Goal: Information Seeking & Learning: Learn about a topic

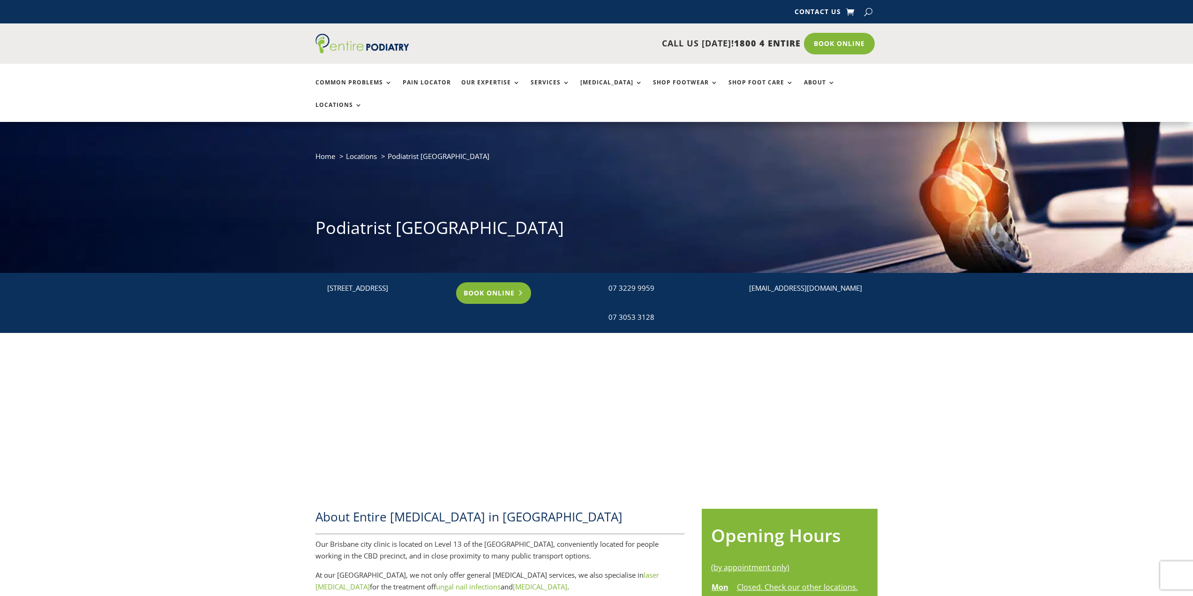
click at [486, 282] on link "Book Online" at bounding box center [493, 293] width 75 height 22
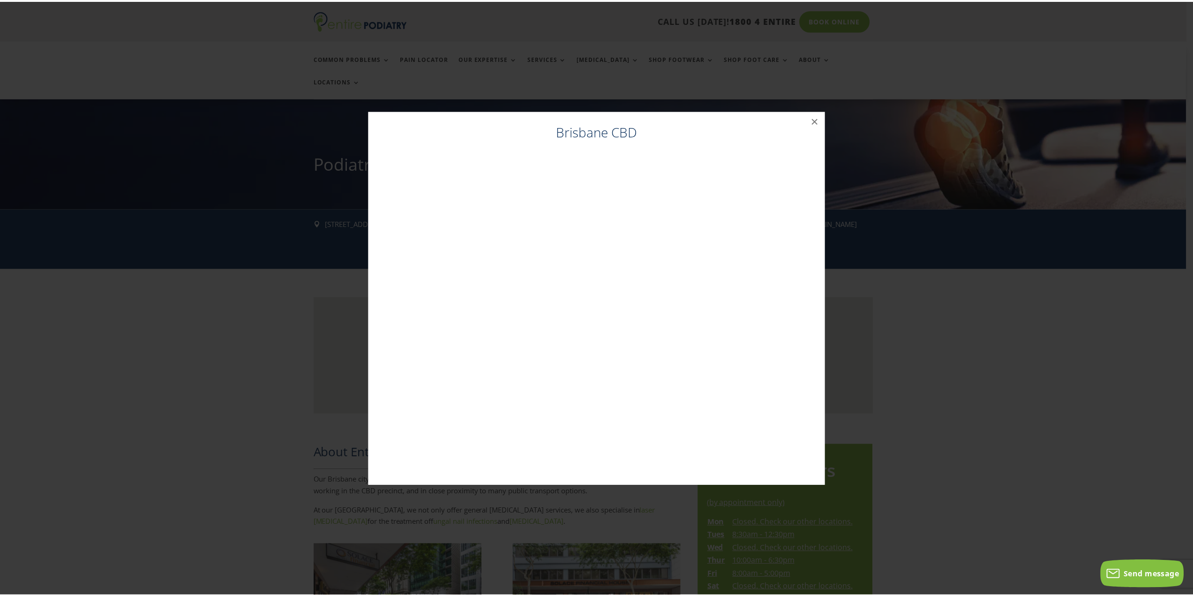
scroll to position [75, 0]
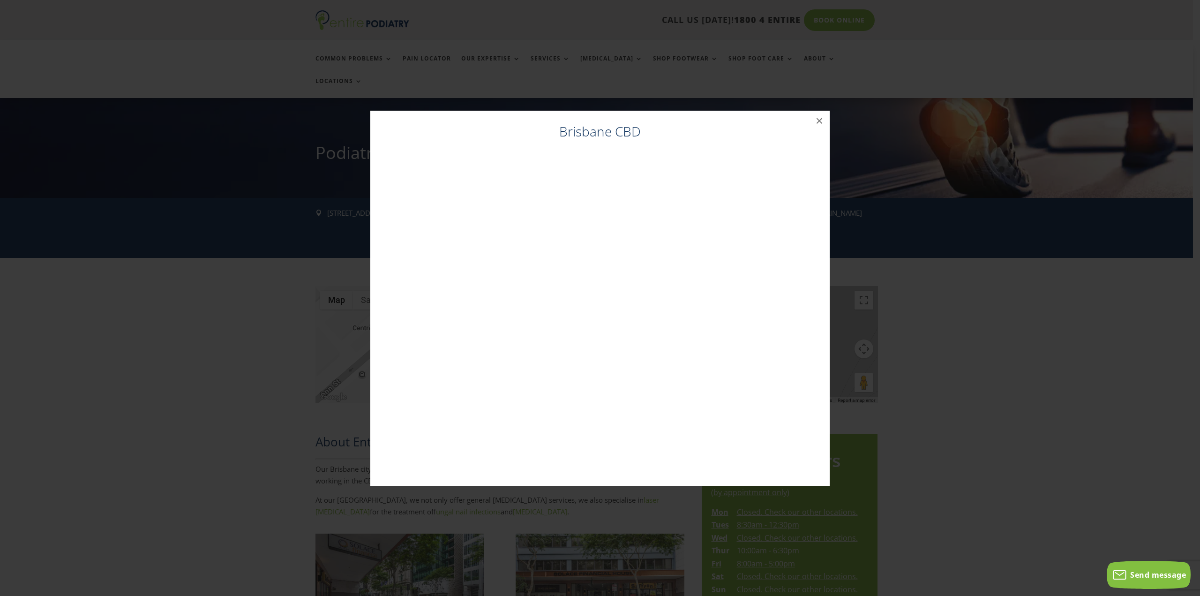
drag, startPoint x: 969, startPoint y: 279, endPoint x: 917, endPoint y: 292, distance: 53.1
click at [962, 272] on div "Brisbane CBD ×" at bounding box center [600, 298] width 1193 height 394
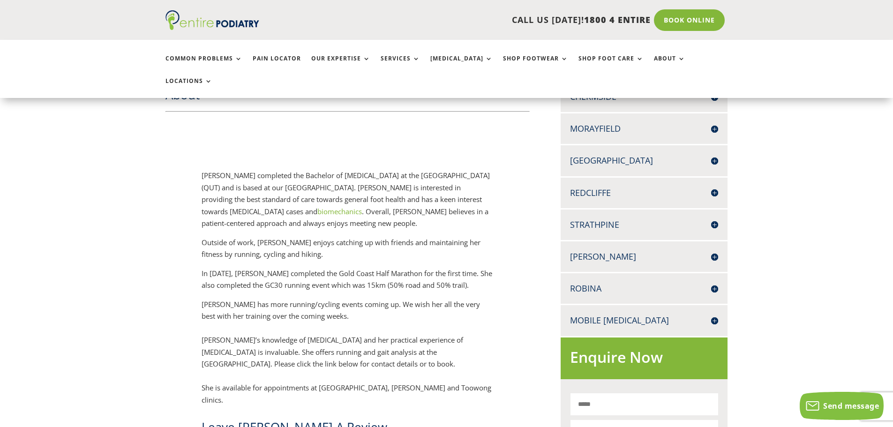
scroll to position [338, 0]
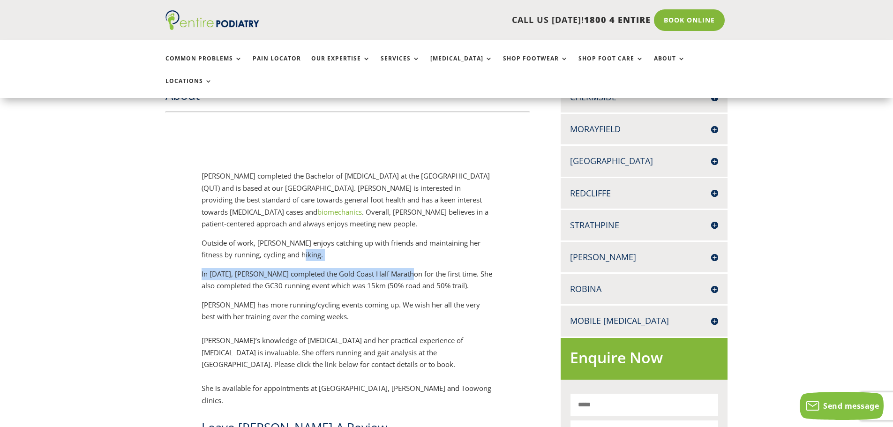
click at [402, 243] on div "Kavisha Withanage completed the Bachelor of Podiatry at the Queensland Universi…" at bounding box center [348, 288] width 292 height 236
drag, startPoint x: 401, startPoint y: 243, endPoint x: 385, endPoint y: 244, distance: 16.9
click at [385, 244] on p "Outside of work, [PERSON_NAME] enjoys catching up with friends and maintaining …" at bounding box center [348, 252] width 292 height 31
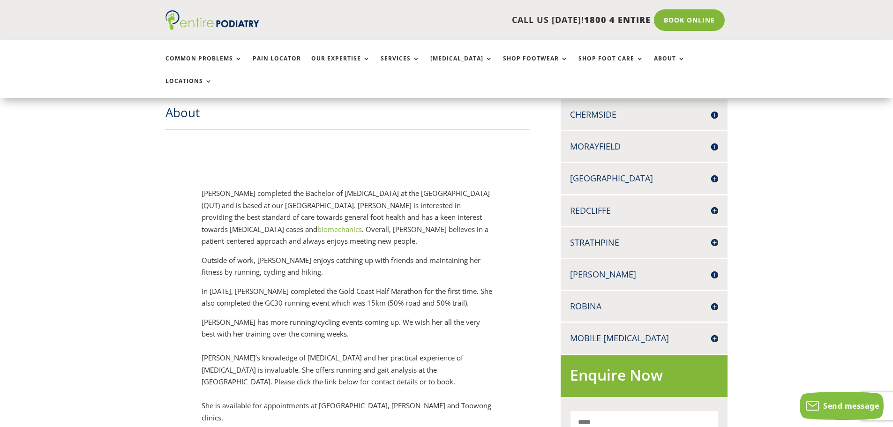
scroll to position [300, 0]
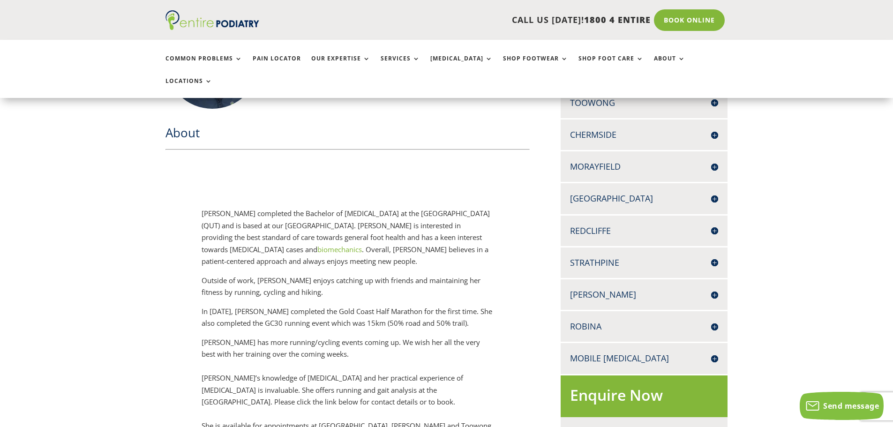
click at [397, 208] on p "Kavisha Withanage completed the Bachelor of Podiatry at the Queensland Universi…" at bounding box center [348, 241] width 292 height 67
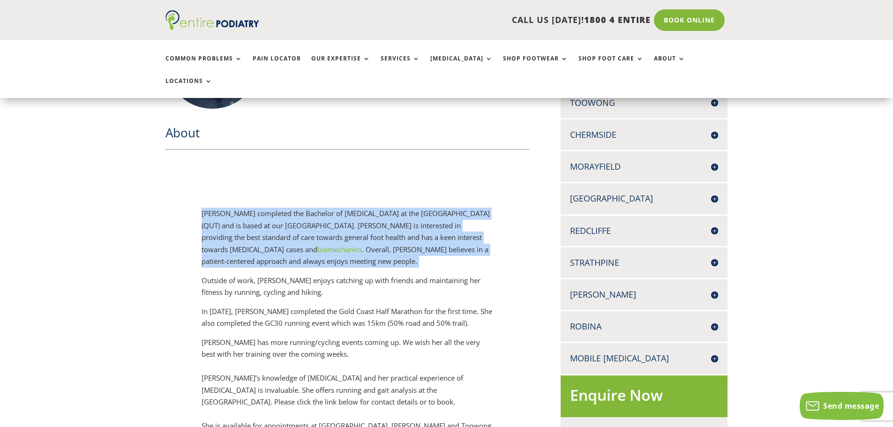
click at [397, 208] on p "Kavisha Withanage completed the Bachelor of Podiatry at the Queensland Universi…" at bounding box center [348, 241] width 292 height 67
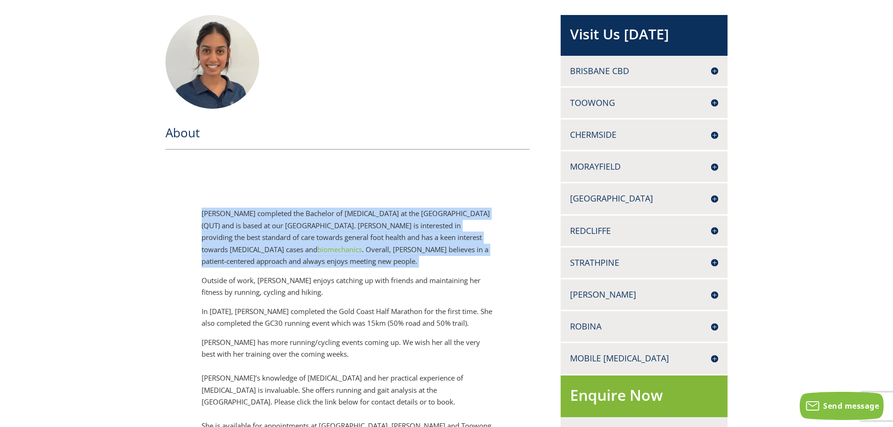
scroll to position [0, 0]
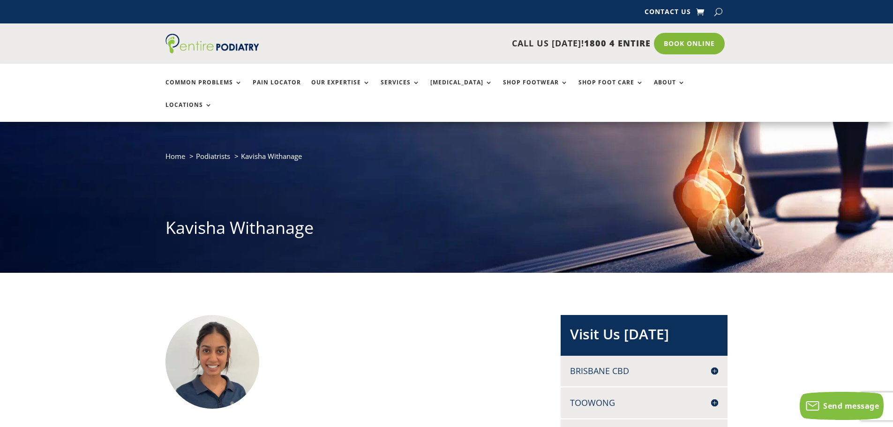
click at [262, 216] on h1 "Kavisha Withanage" at bounding box center [447, 230] width 563 height 28
copy div "Kavisha Withanage"
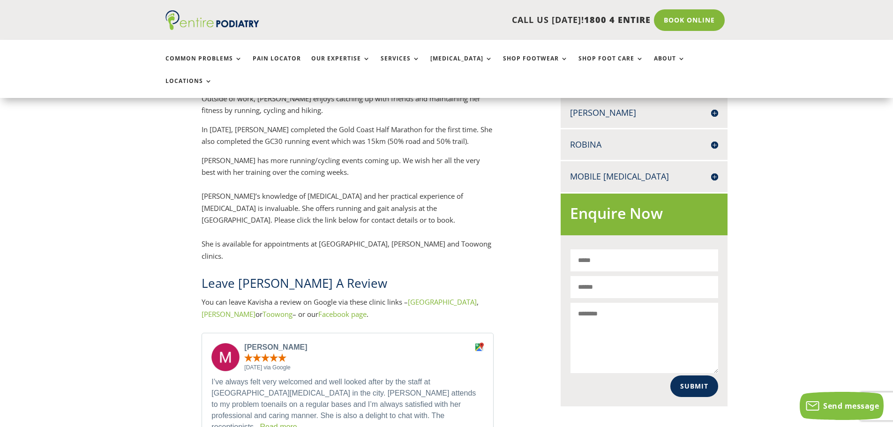
scroll to position [488, 0]
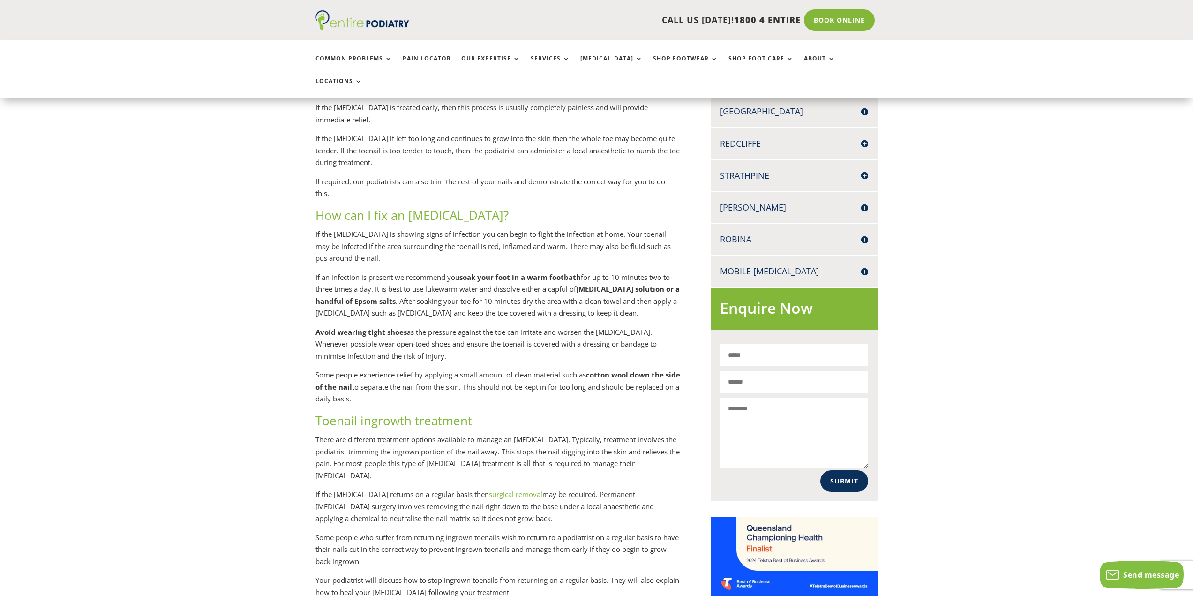
scroll to position [375, 0]
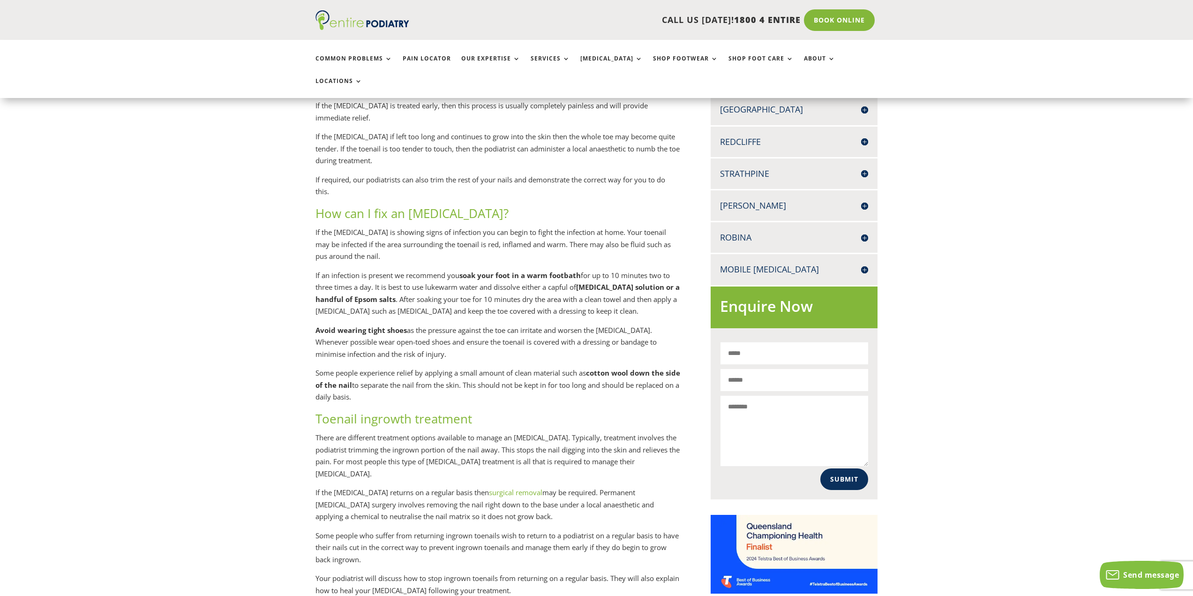
click at [385, 282] on strong "[MEDICAL_DATA] solution or a handful of Epsom salts" at bounding box center [498, 293] width 364 height 22
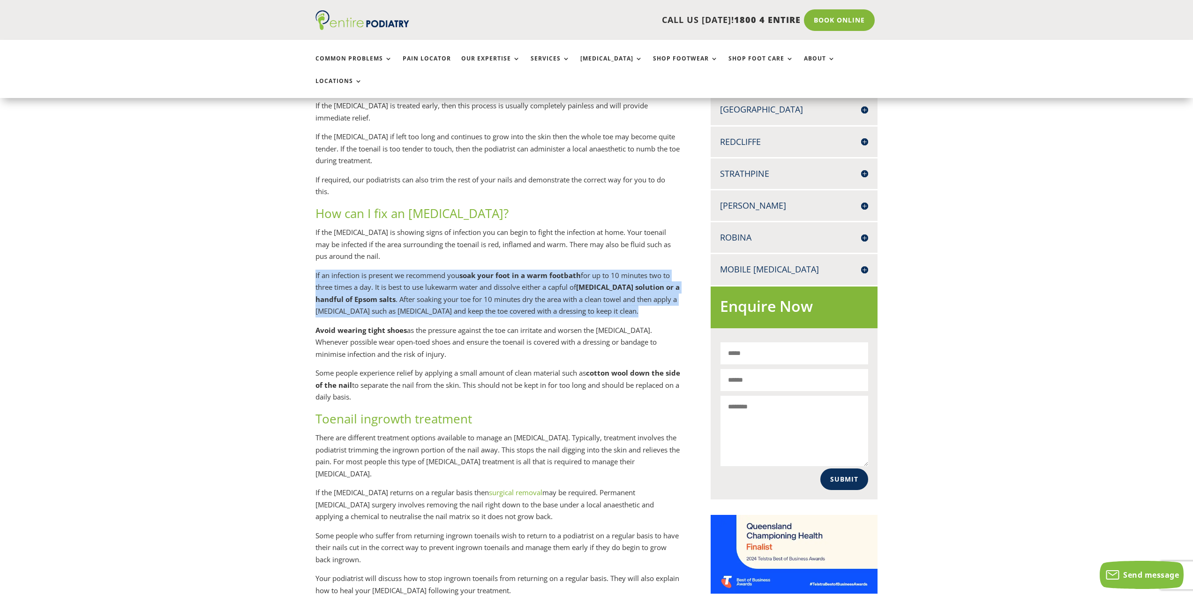
click at [385, 282] on strong "[MEDICAL_DATA] solution or a handful of Epsom salts" at bounding box center [498, 293] width 364 height 22
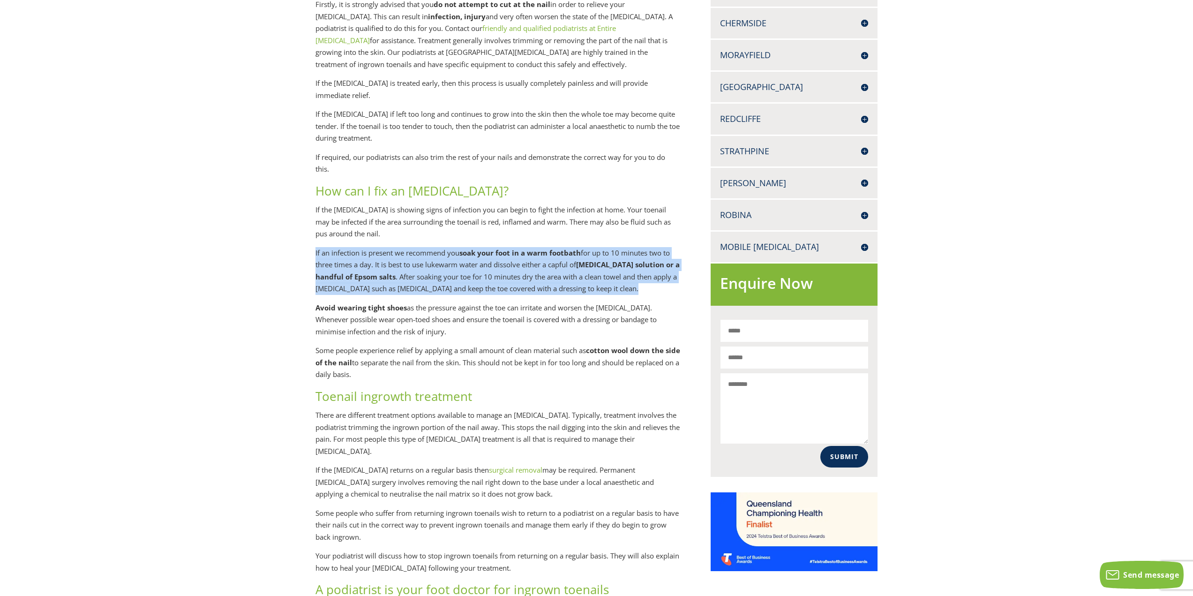
scroll to position [0, 0]
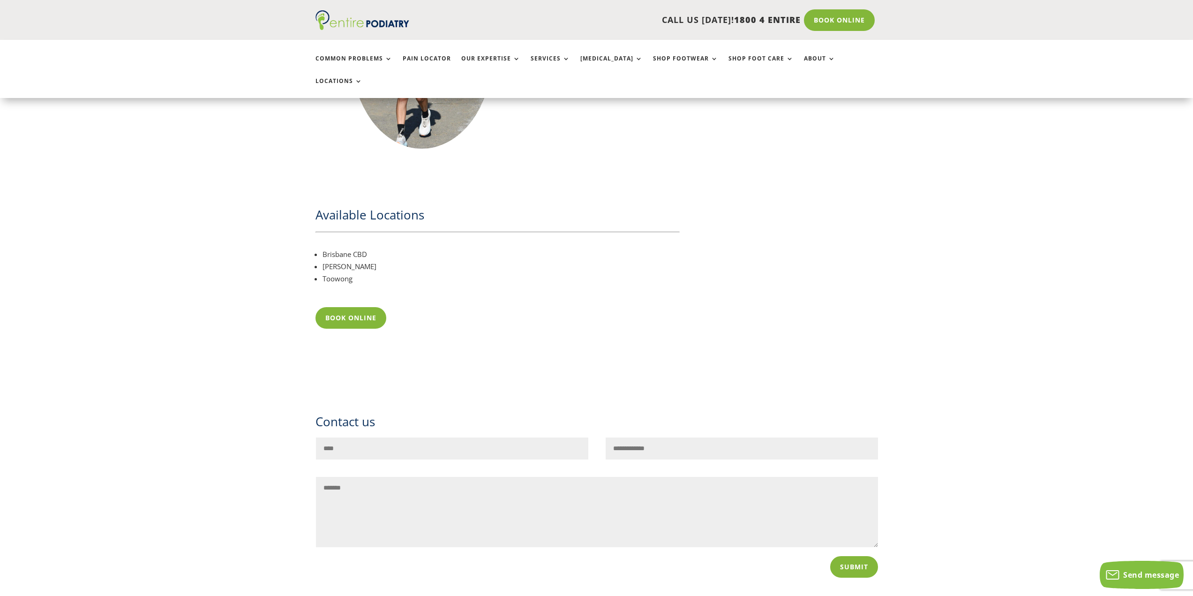
scroll to position [1163, 0]
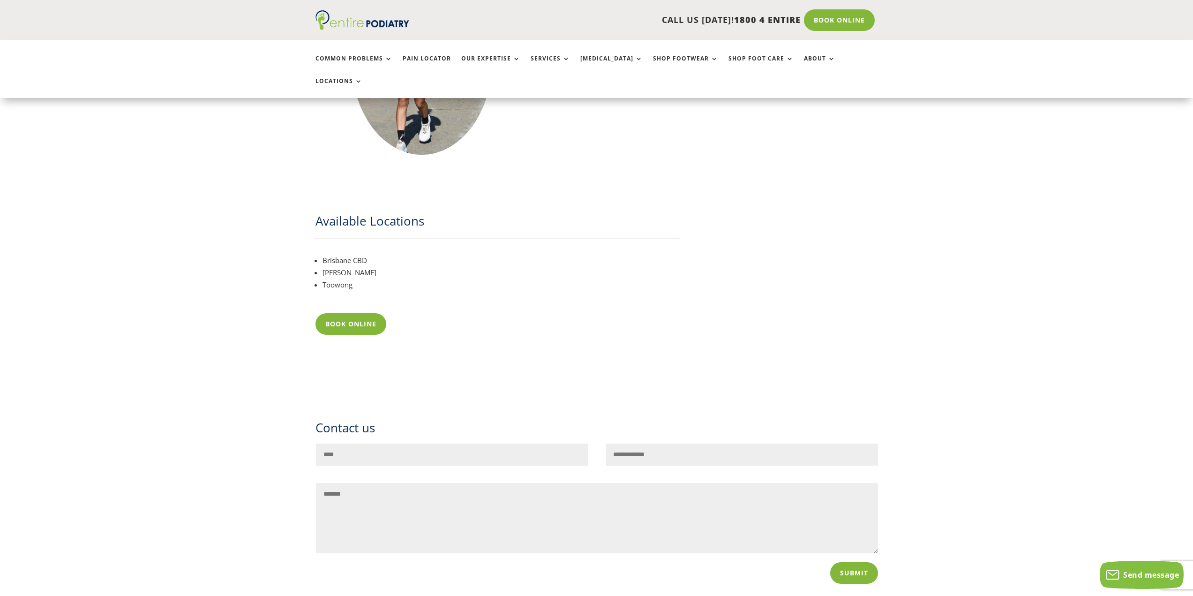
drag, startPoint x: 238, startPoint y: 136, endPoint x: 226, endPoint y: 138, distance: 12.3
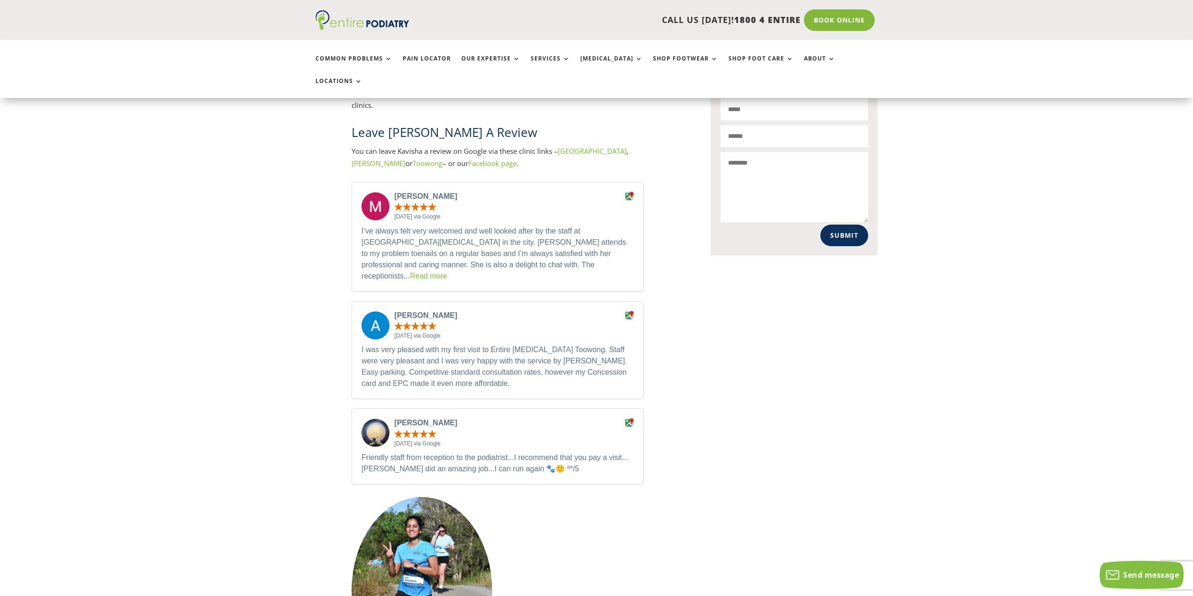
scroll to position [600, 0]
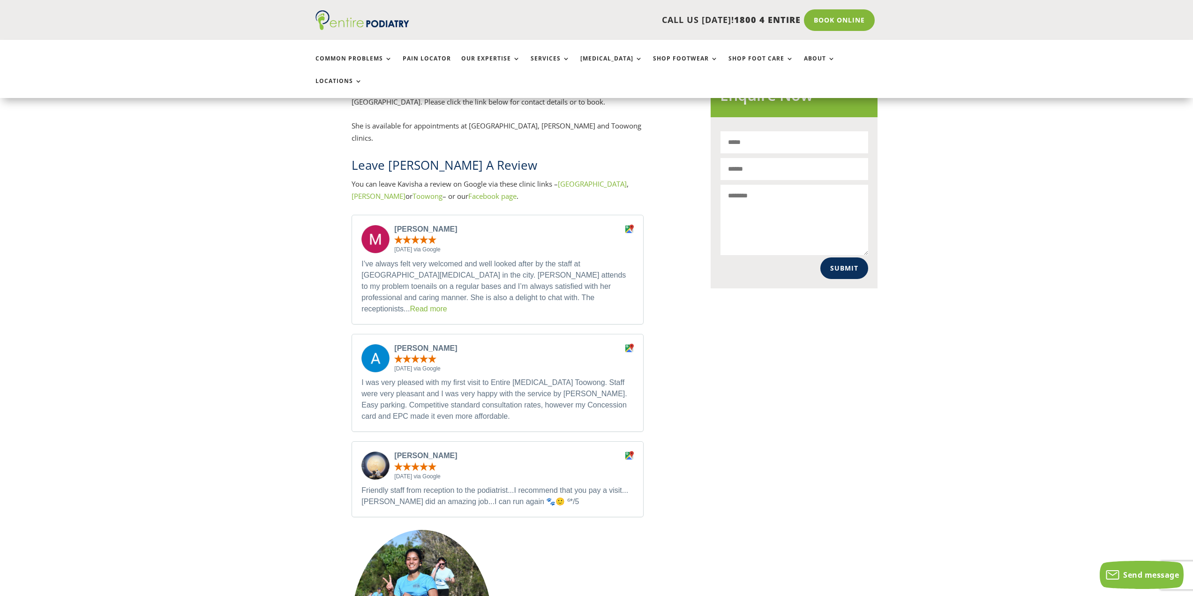
click at [530, 157] on h2 "Leave Kavisha Withanage A Review" at bounding box center [498, 168] width 292 height 22
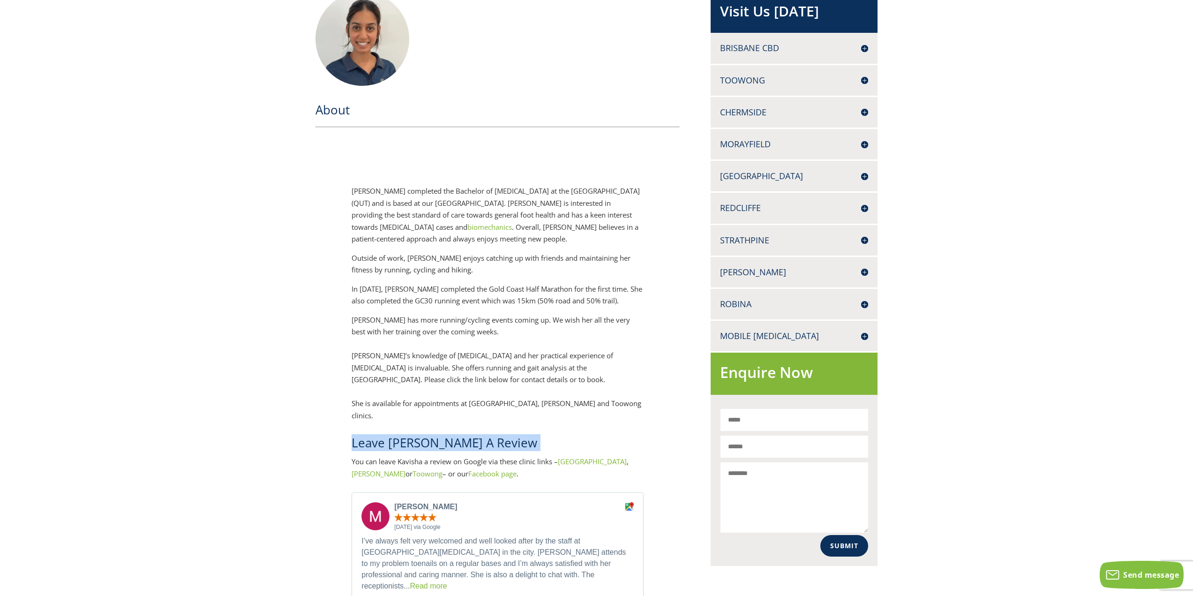
scroll to position [0, 0]
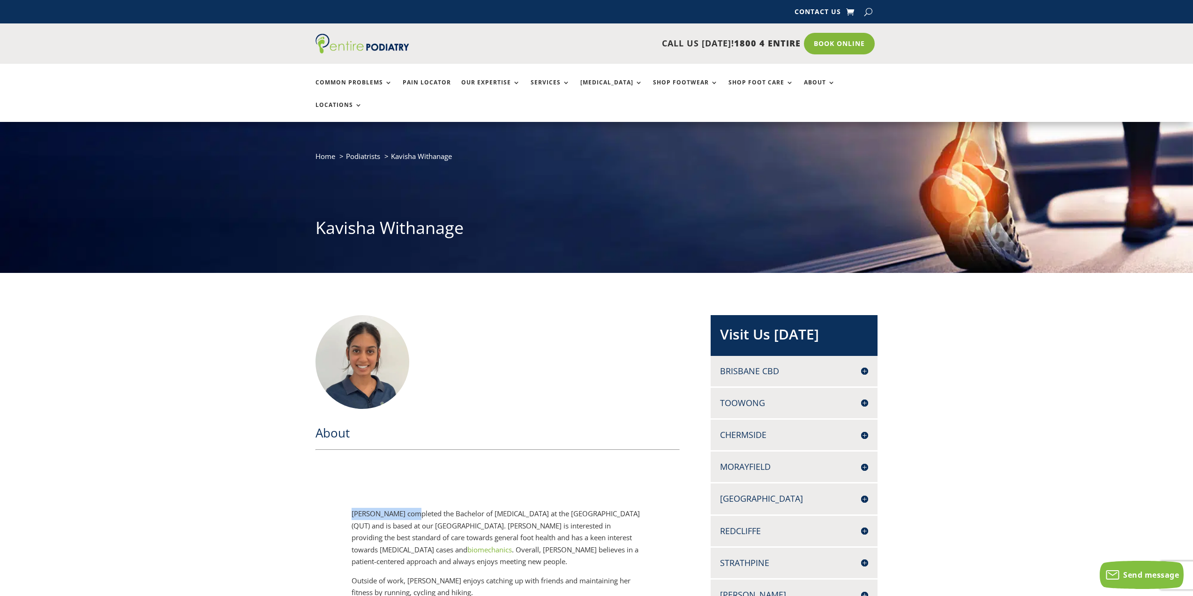
drag, startPoint x: 412, startPoint y: 492, endPoint x: 353, endPoint y: 490, distance: 59.1
click at [353, 508] on p "Kavisha Withanage completed the Bachelor of Podiatry at the Queensland Universi…" at bounding box center [498, 541] width 292 height 67
copy p "Kavisha Withanage"
drag, startPoint x: 531, startPoint y: 492, endPoint x: 467, endPoint y: 493, distance: 63.8
click at [467, 508] on p "Kavisha Withanage completed the Bachelor of Podiatry at the Queensland Universi…" at bounding box center [498, 541] width 292 height 67
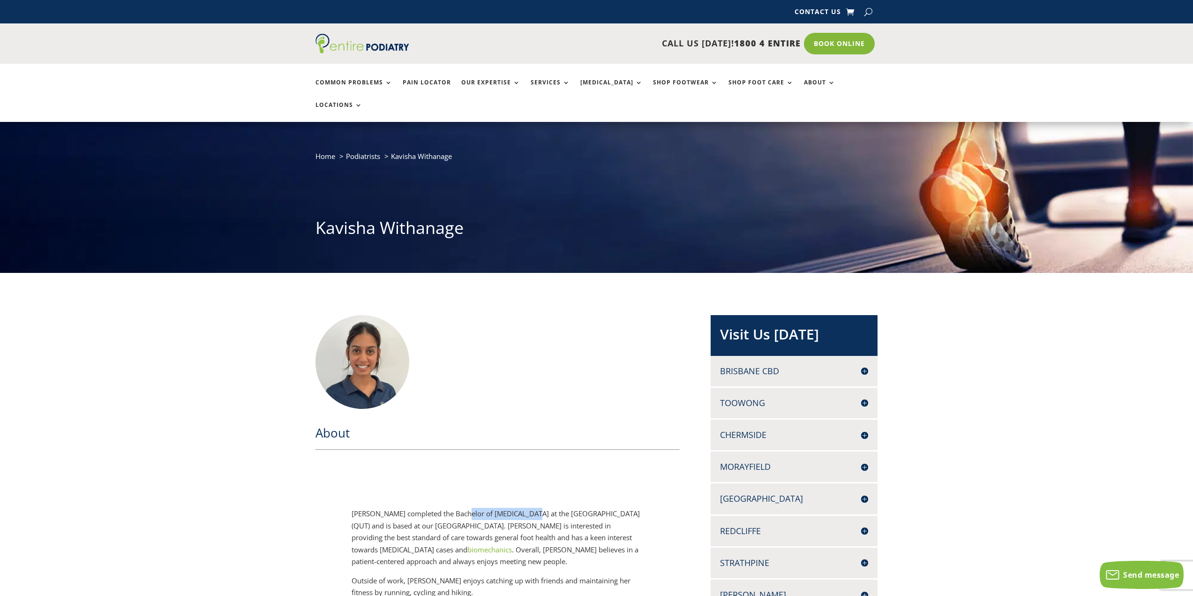
copy p "Bachelor of Podiatry"
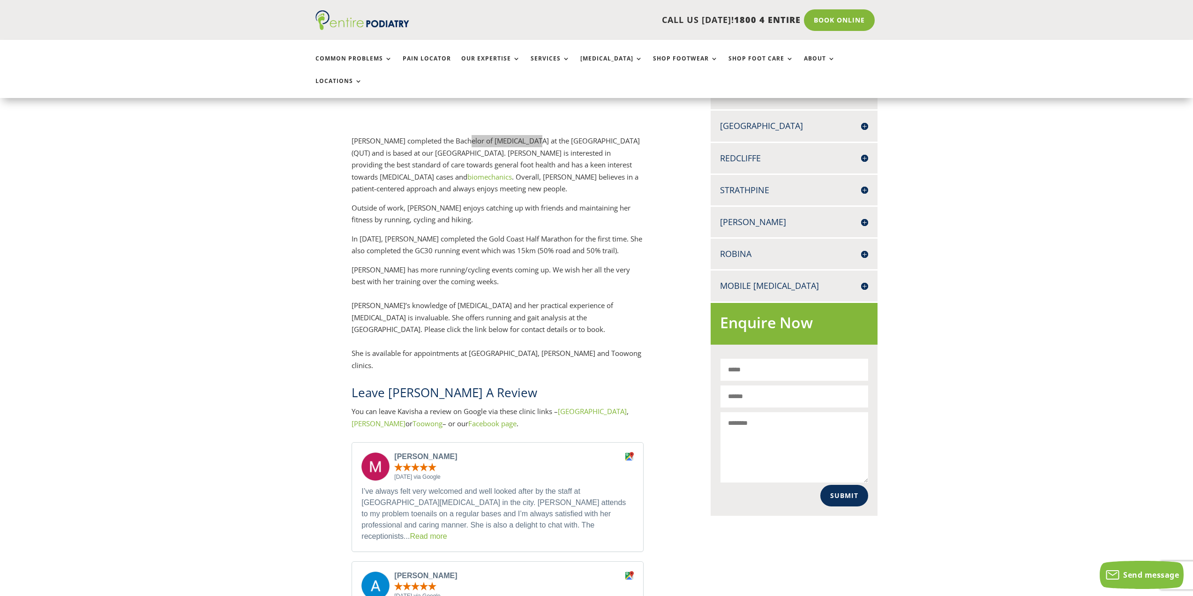
scroll to position [375, 0]
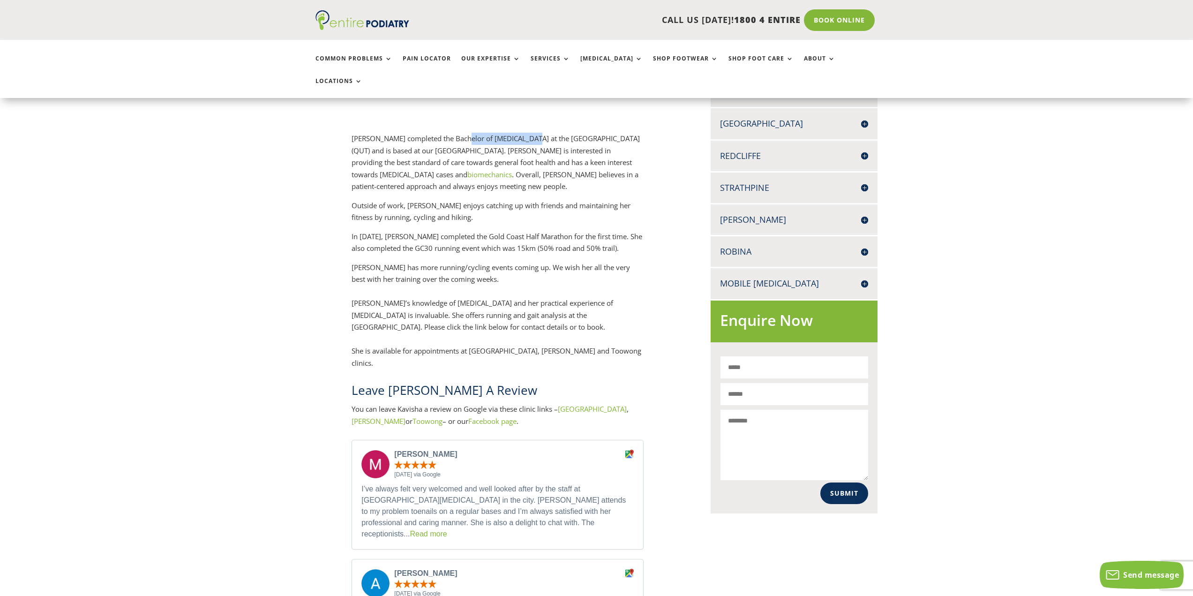
click at [447, 530] on link "Read more" at bounding box center [428, 534] width 37 height 8
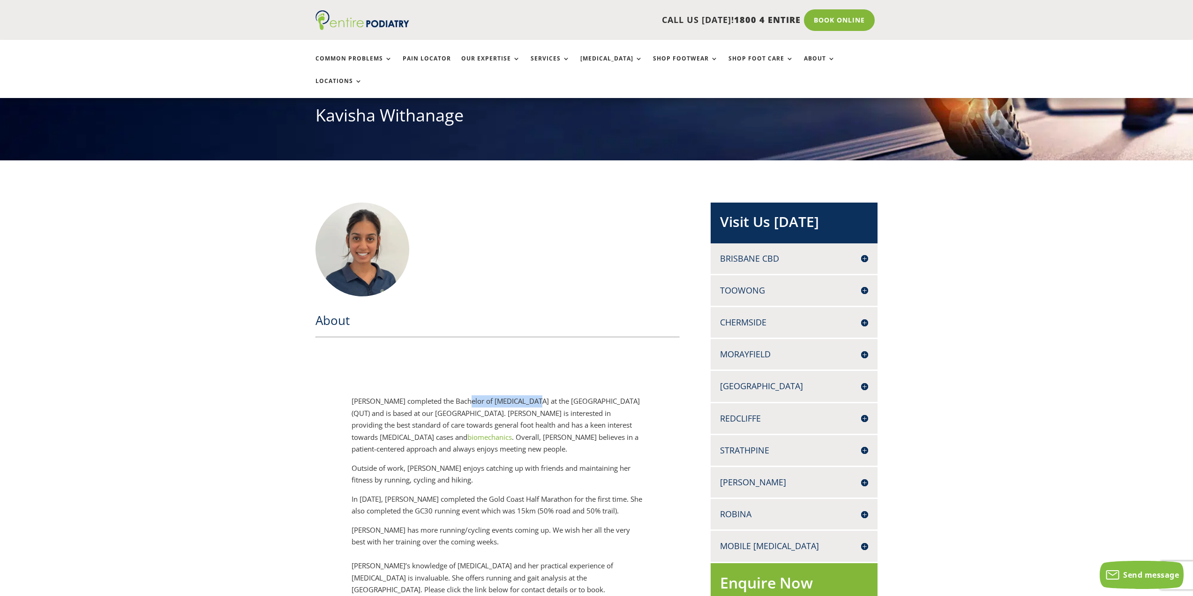
scroll to position [0, 0]
